Goal: Task Accomplishment & Management: Complete application form

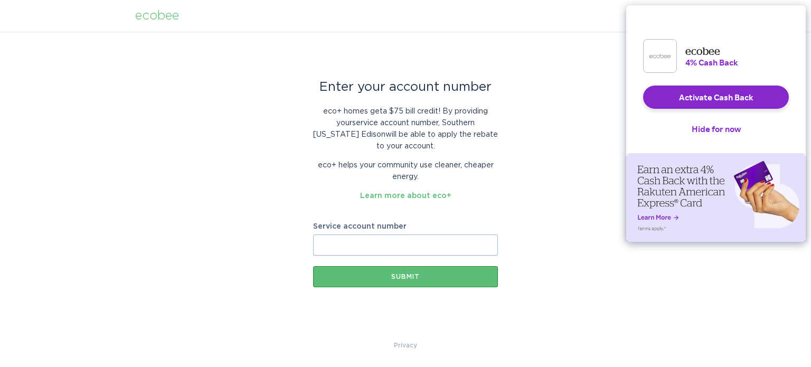
click at [382, 243] on input "Service account number" at bounding box center [405, 244] width 185 height 21
paste input "8019730940"
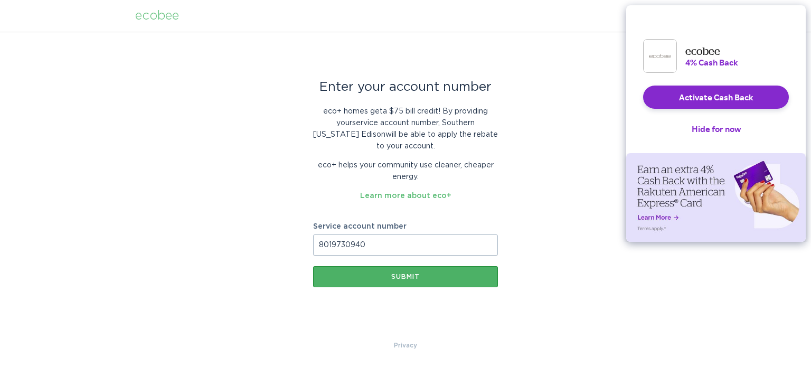
type input "8019730940"
click at [414, 280] on button "Submit" at bounding box center [405, 276] width 185 height 21
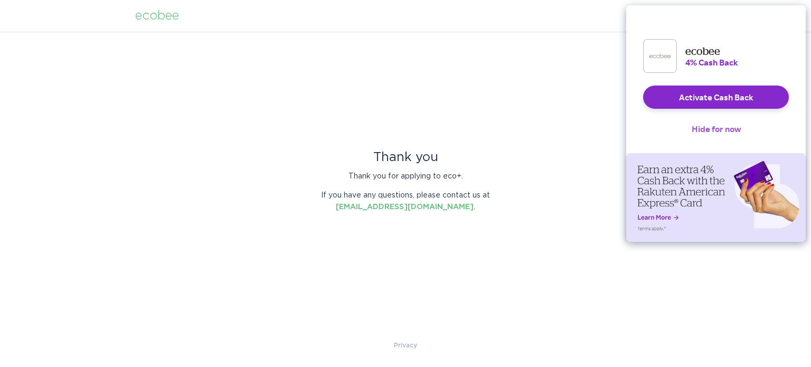
click at [730, 140] on button "Hide for now" at bounding box center [716, 128] width 66 height 23
